Goal: Find specific page/section: Find specific page/section

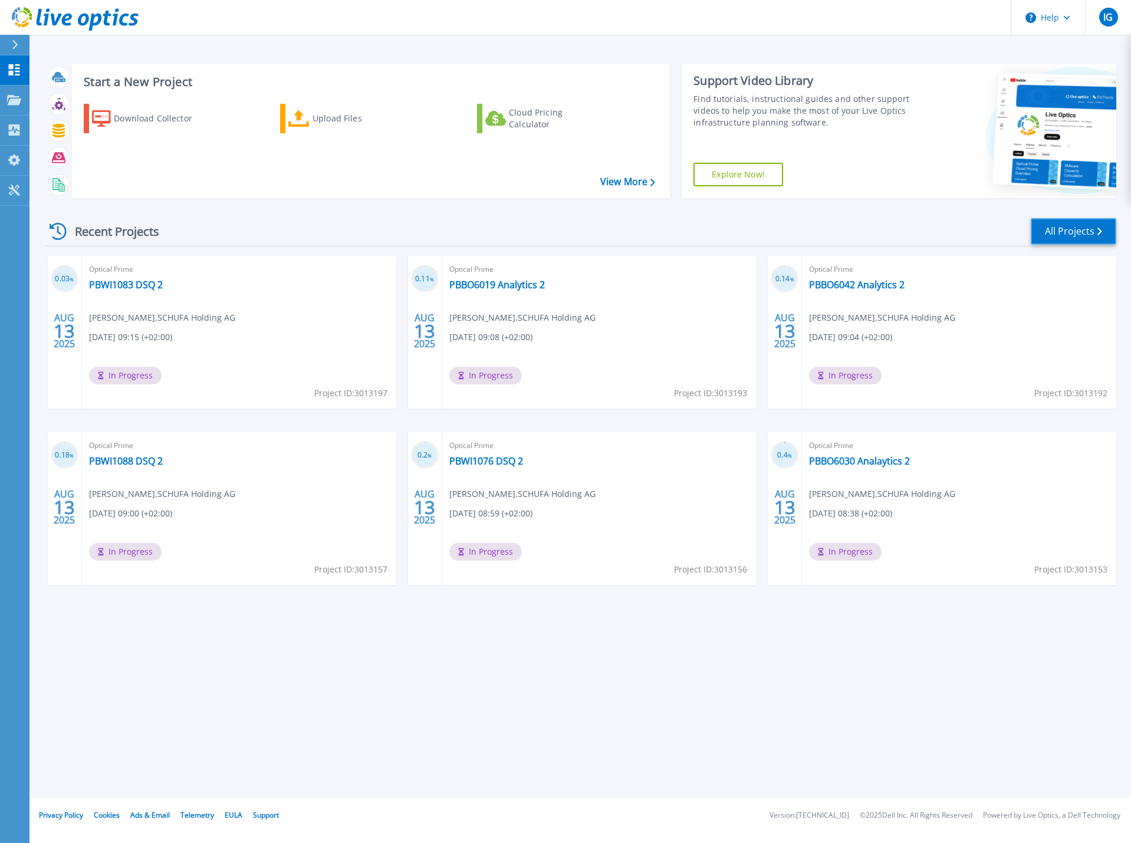
click at [1089, 235] on link "All Projects" at bounding box center [1072, 231] width 85 height 27
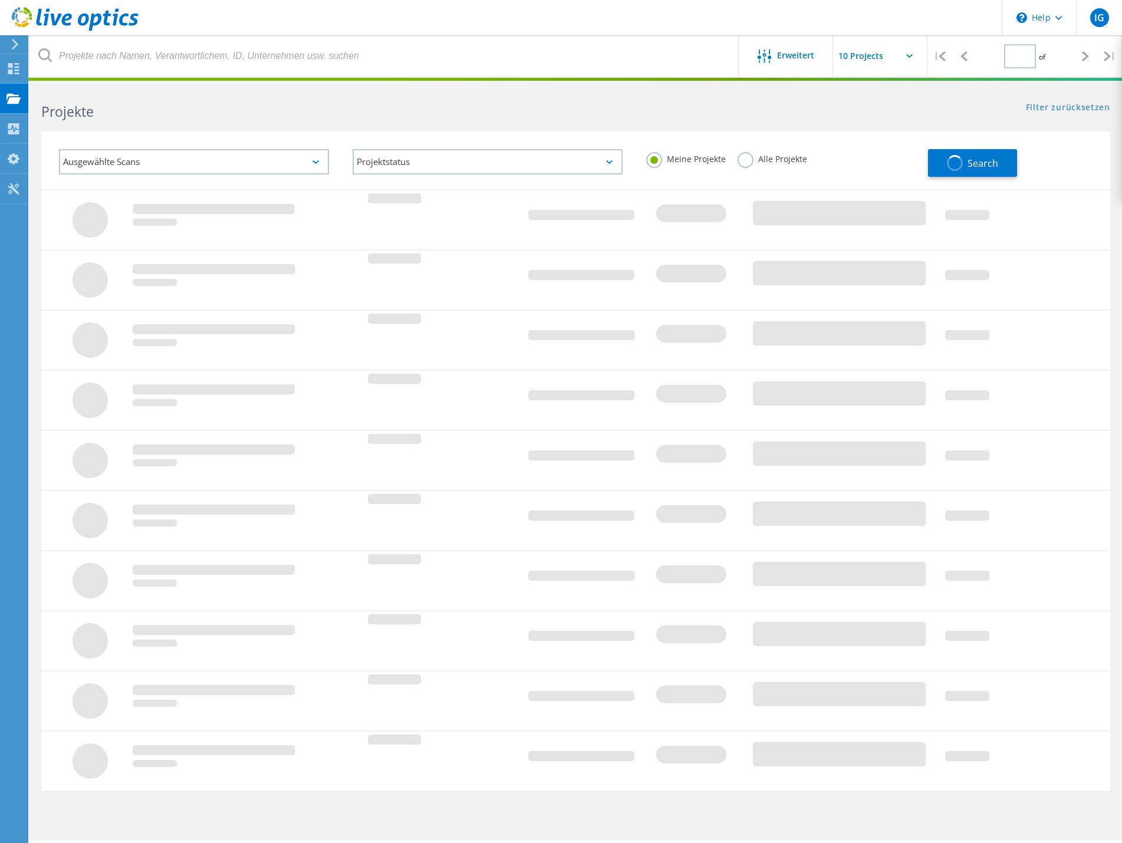
type input "1"
